Goal: Transaction & Acquisition: Purchase product/service

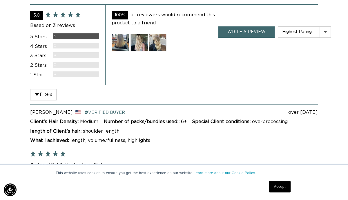
scroll to position [1277, 0]
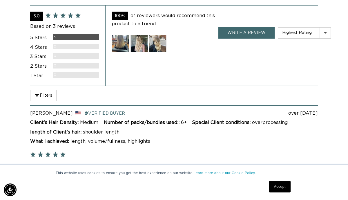
click at [139, 35] on img at bounding box center [138, 43] width 17 height 17
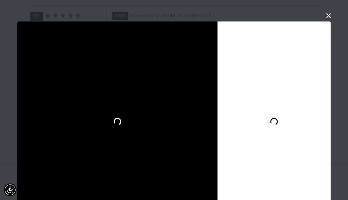
scroll to position [0, 307]
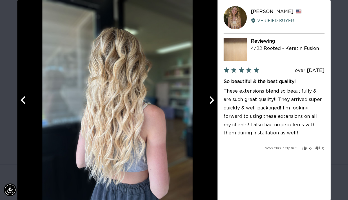
click at [206, 99] on button "Next" at bounding box center [211, 100] width 13 height 13
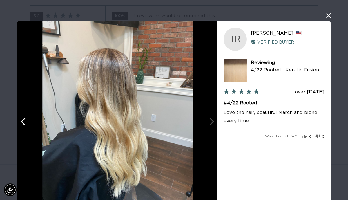
scroll to position [0, 0]
click at [211, 121] on div at bounding box center [117, 121] width 200 height 200
click at [24, 123] on icon "Previous" at bounding box center [24, 122] width 8 height 8
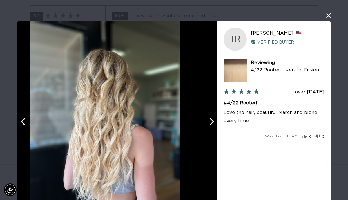
scroll to position [0, 307]
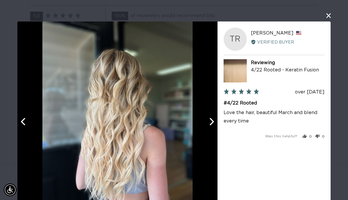
click at [24, 123] on icon "Previous" at bounding box center [24, 122] width 8 height 8
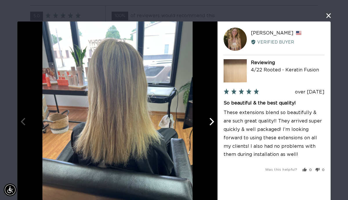
scroll to position [0, 613]
click at [327, 15] on button "close this modal window" at bounding box center [328, 15] width 7 height 7
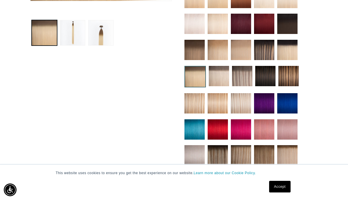
scroll to position [0, 0]
